Goal: Use online tool/utility: Utilize a website feature to perform a specific function

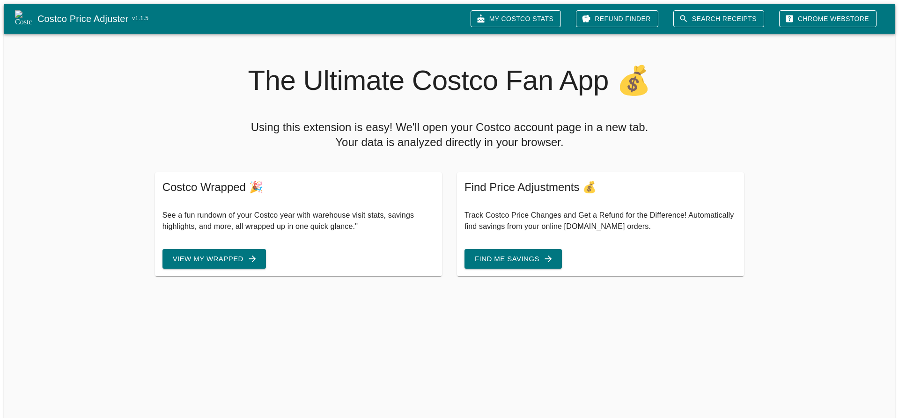
click at [263, 127] on h5 "Using this extension is easy! We'll open your Costco account page in a new tab.…" at bounding box center [450, 135] width 592 height 30
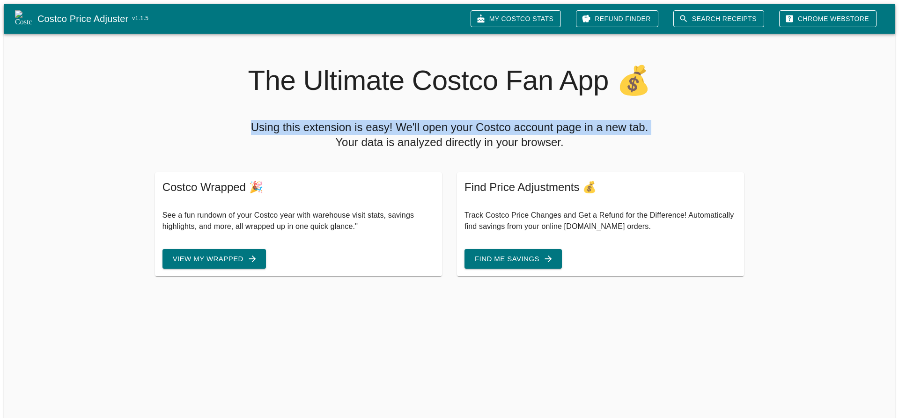
click at [263, 127] on h5 "Using this extension is easy! We'll open your Costco account page in a new tab.…" at bounding box center [450, 135] width 592 height 30
click at [422, 120] on h5 "Using this extension is easy! We'll open your Costco account page in a new tab.…" at bounding box center [450, 135] width 592 height 30
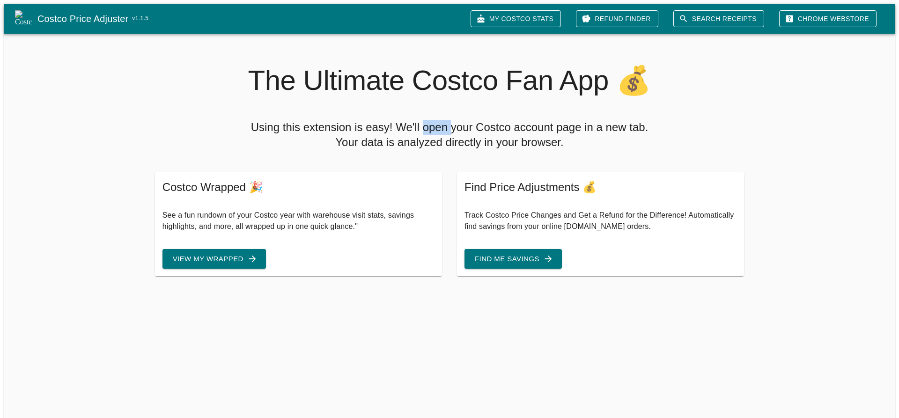
click at [422, 120] on h5 "Using this extension is easy! We'll open your Costco account page in a new tab.…" at bounding box center [450, 135] width 592 height 30
click at [458, 120] on h5 "Using this extension is easy! We'll open your Costco account page in a new tab.…" at bounding box center [450, 135] width 592 height 30
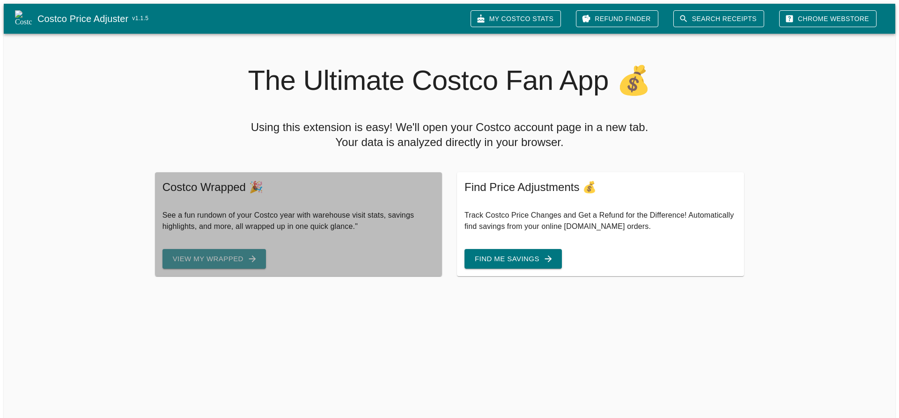
click at [214, 253] on button "View My Wrapped" at bounding box center [213, 259] width 103 height 20
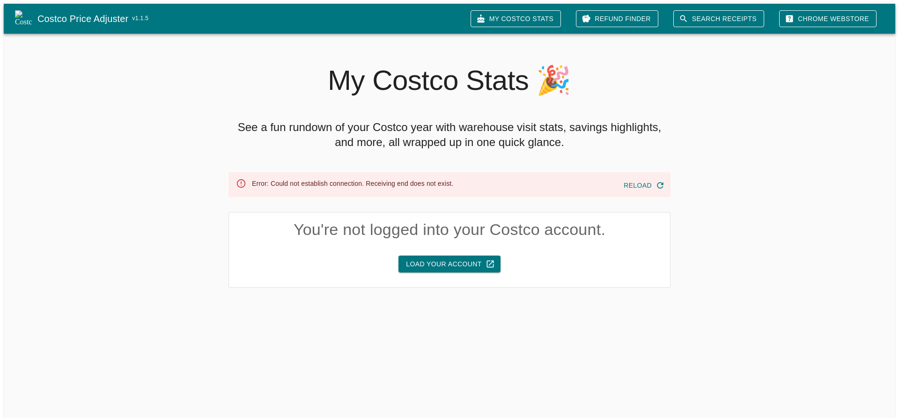
click at [571, 229] on h4 "You're not logged into your Costco account." at bounding box center [449, 230] width 441 height 20
click at [341, 177] on div "Error: Could not establish connection. Receiving end does not exist." at bounding box center [352, 184] width 201 height 19
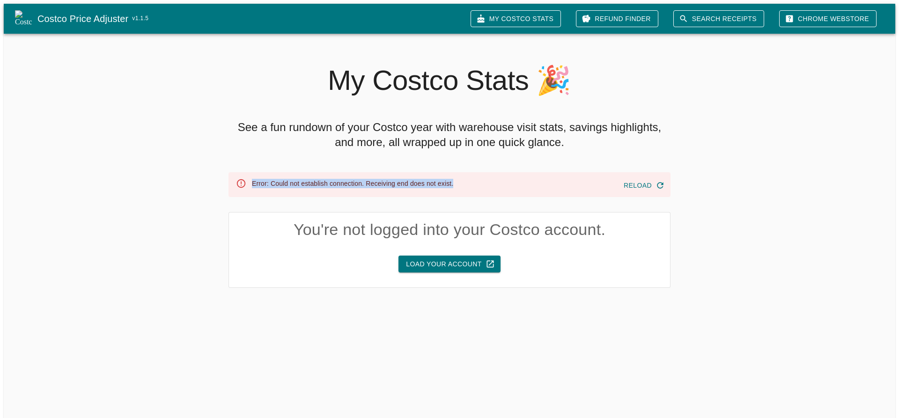
click at [341, 177] on div "Error: Could not establish connection. Receiving end does not exist." at bounding box center [352, 184] width 201 height 19
click at [444, 179] on div "Error: Could not establish connection. Receiving end does not exist." at bounding box center [352, 184] width 201 height 19
click at [436, 75] on h2 "My Costco Stats 🎉" at bounding box center [450, 81] width 442 height 34
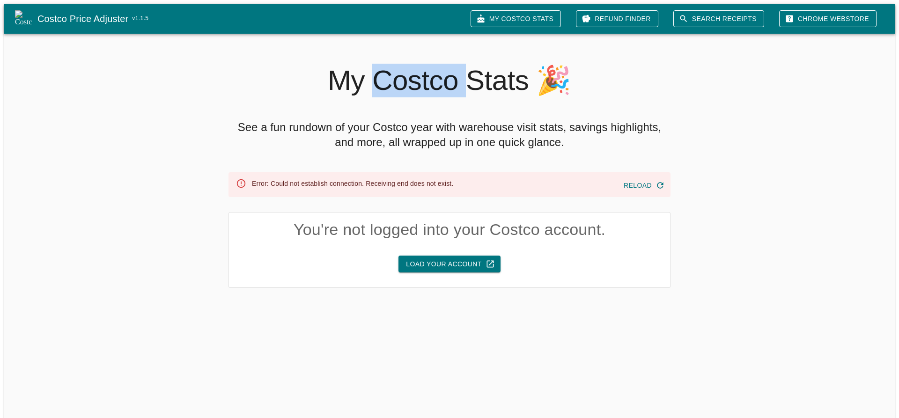
click at [436, 75] on h2 "My Costco Stats 🎉" at bounding box center [450, 81] width 442 height 34
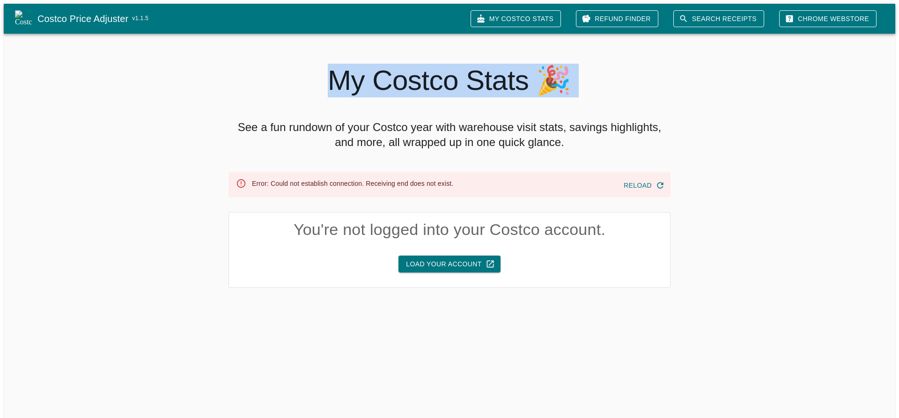
click at [436, 75] on h2 "My Costco Stats 🎉" at bounding box center [450, 81] width 442 height 34
click at [504, 79] on h2 "My Costco Stats 🎉" at bounding box center [450, 81] width 442 height 34
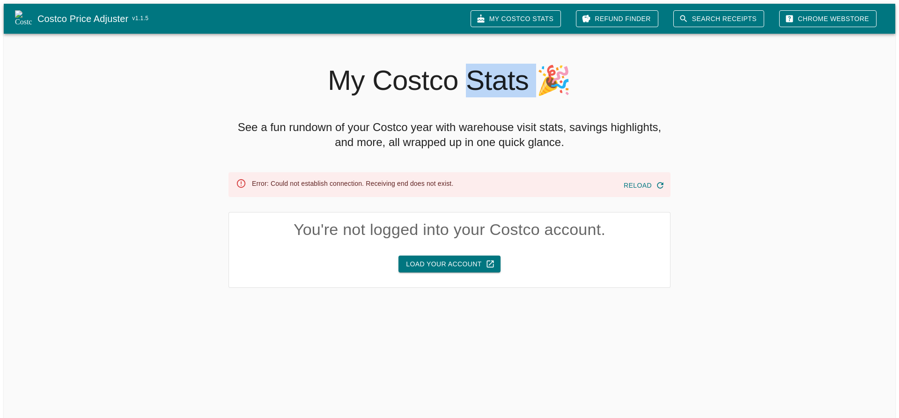
click at [504, 79] on h2 "My Costco Stats 🎉" at bounding box center [450, 81] width 442 height 34
click at [347, 230] on h4 "You're not logged into your Costco account." at bounding box center [449, 230] width 441 height 20
click at [599, 229] on h4 "You're not logged into your Costco account." at bounding box center [449, 230] width 441 height 20
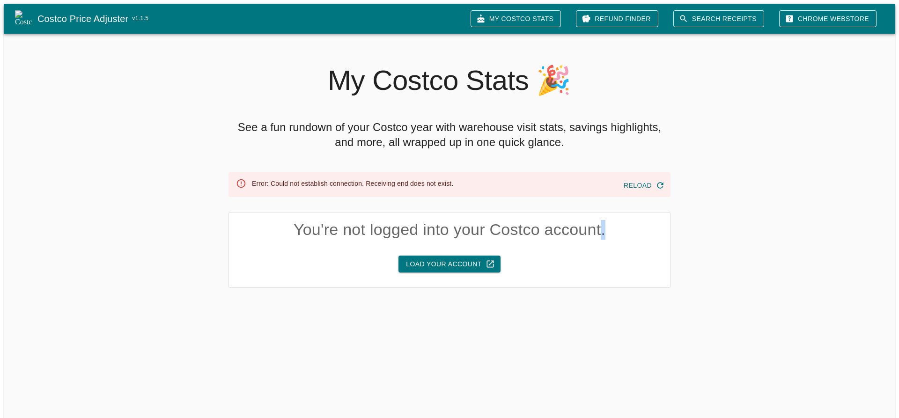
click at [599, 229] on h4 "You're not logged into your Costco account." at bounding box center [449, 230] width 441 height 20
click at [534, 136] on h5 "See a fun rundown of your Costco year with warehouse visit stats, savings highl…" at bounding box center [450, 135] width 442 height 30
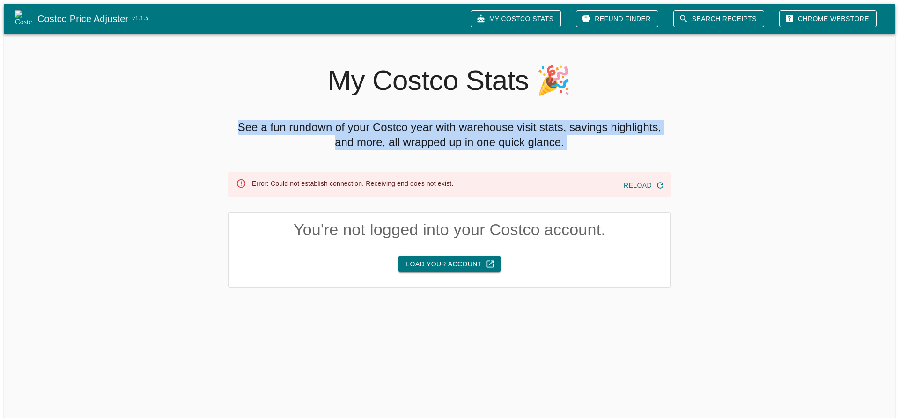
click at [534, 136] on h5 "See a fun rundown of your Costco year with warehouse visit stats, savings highl…" at bounding box center [450, 135] width 442 height 30
click at [96, 155] on div "My Costco Stats 🎉 See a fun rundown of your Costco year with warehouse visit st…" at bounding box center [445, 175] width 899 height 299
